Goal: Transaction & Acquisition: Purchase product/service

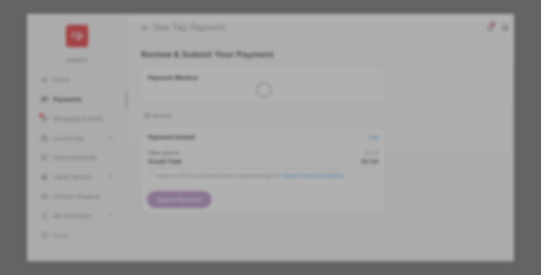
click at [256, 124] on div "Other Amount" at bounding box center [255, 130] width 125 height 13
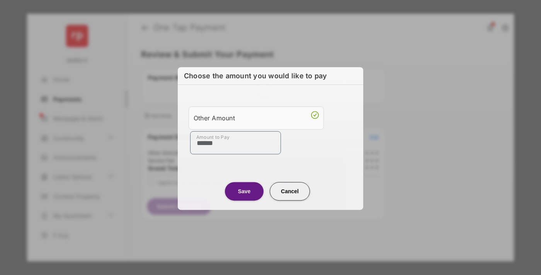
type input "******"
click at [244, 190] on button "Save" at bounding box center [244, 191] width 39 height 19
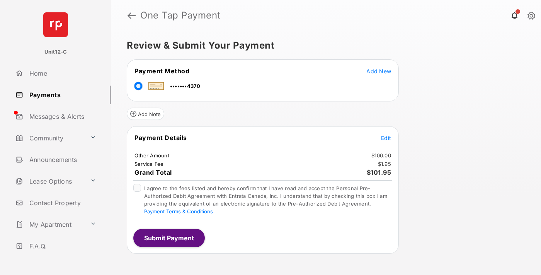
click at [386, 138] on span "Edit" at bounding box center [386, 138] width 10 height 7
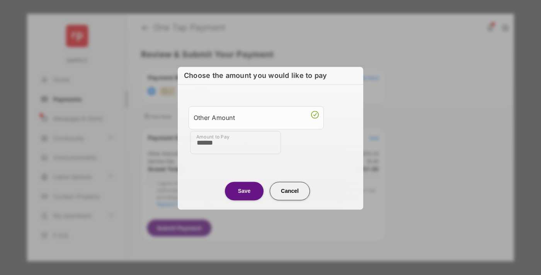
click at [244, 190] on button "Save" at bounding box center [244, 191] width 39 height 19
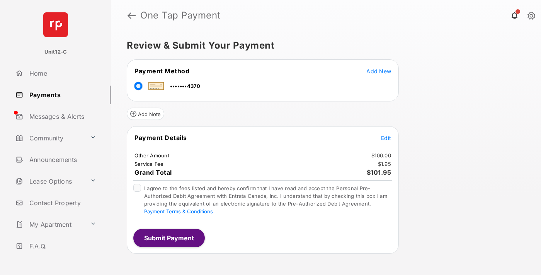
click at [168, 238] on button "Submit Payment" at bounding box center [168, 238] width 71 height 19
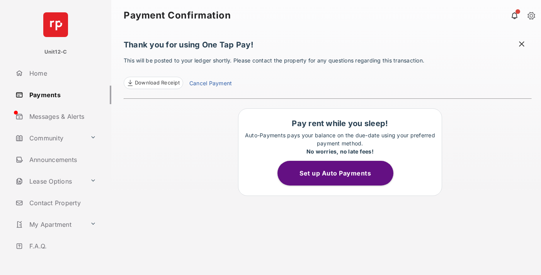
click at [521, 45] on span at bounding box center [521, 45] width 8 height 10
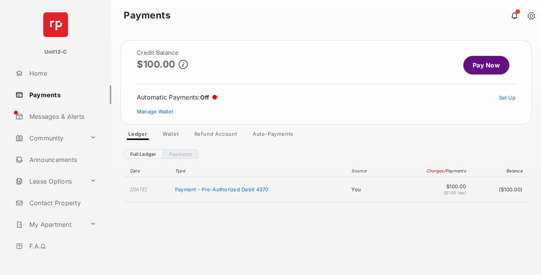
click at [155, 112] on link "Manage Wallet" at bounding box center [155, 111] width 36 height 6
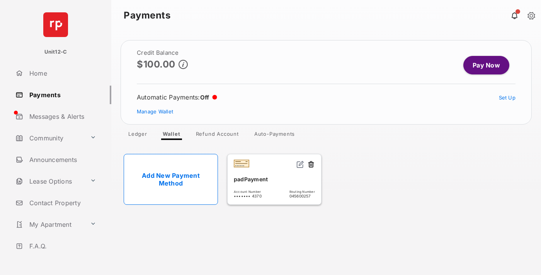
click at [311, 165] on button at bounding box center [311, 165] width 8 height 9
